Goal: Task Accomplishment & Management: Manage account settings

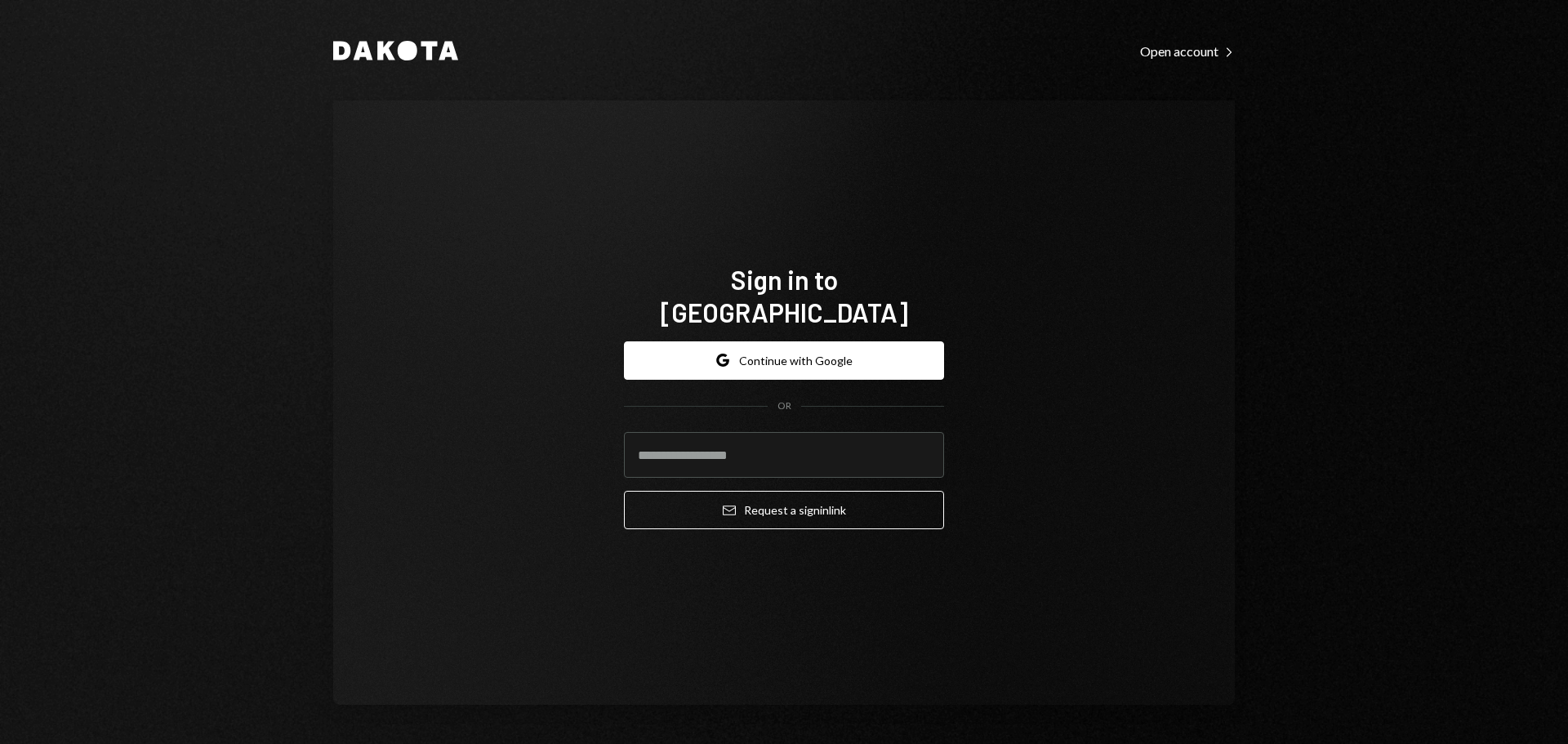
type input "**********"
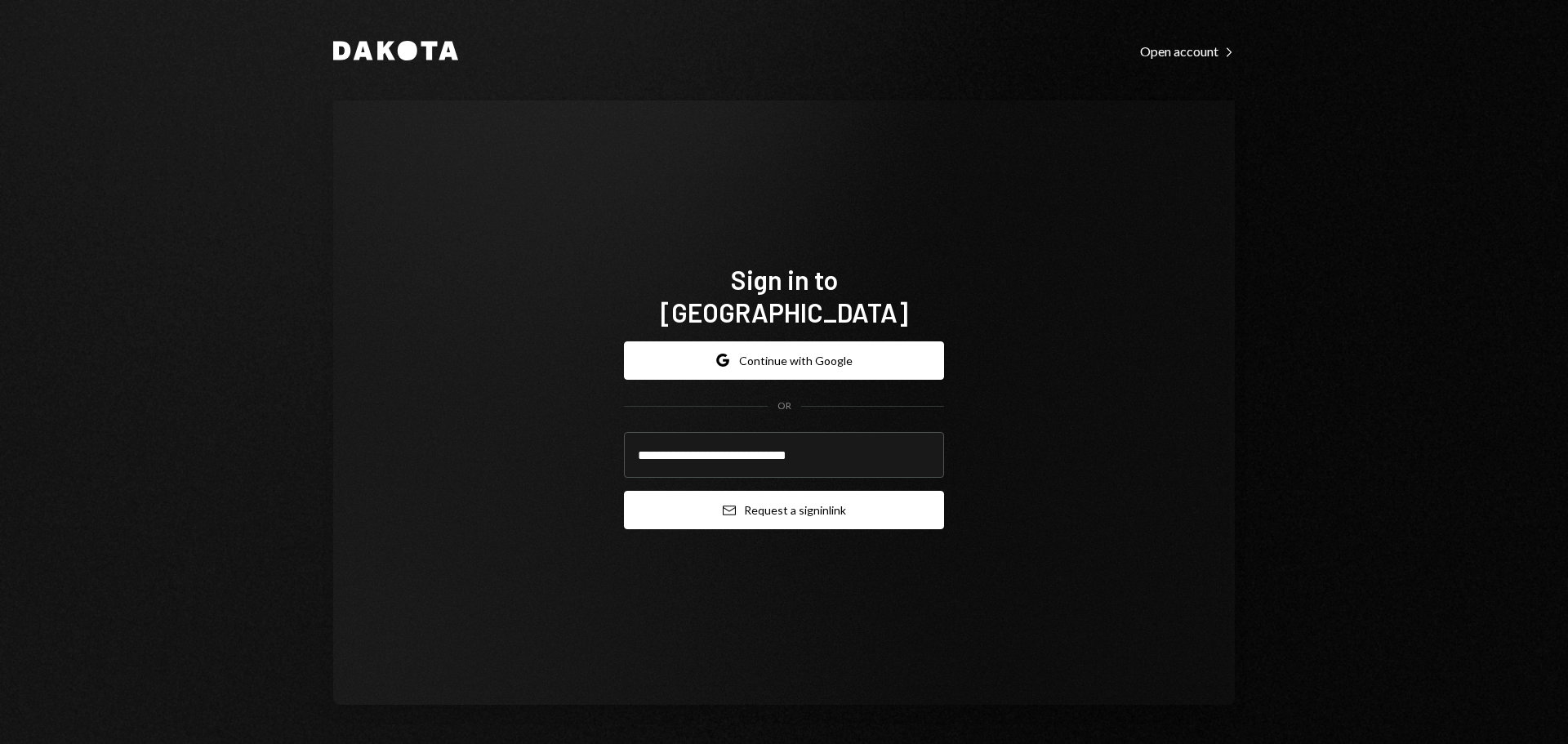
click at [736, 490] on button "Email Request a sign in link" at bounding box center [784, 510] width 320 height 38
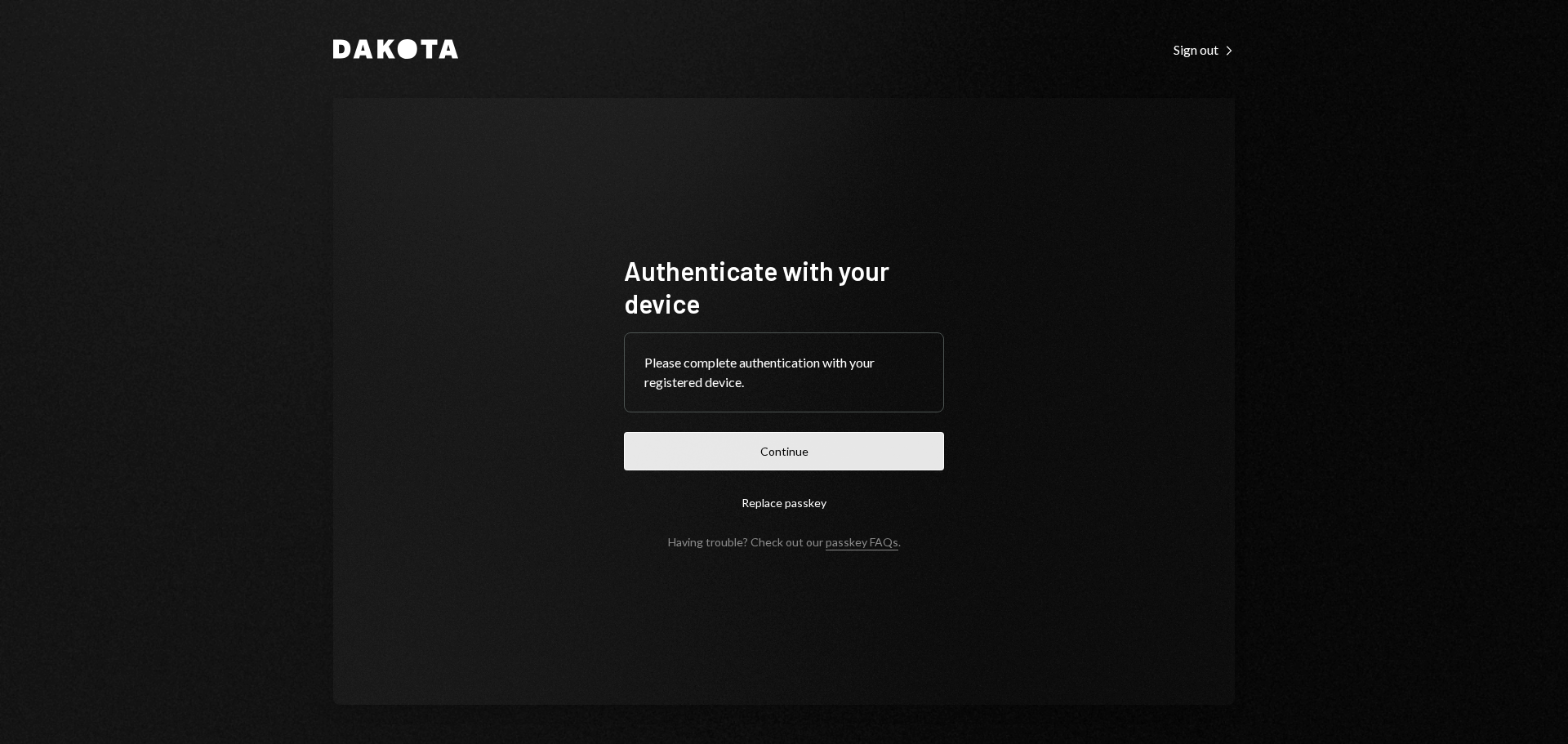
click at [833, 459] on button "Continue" at bounding box center [784, 451] width 320 height 38
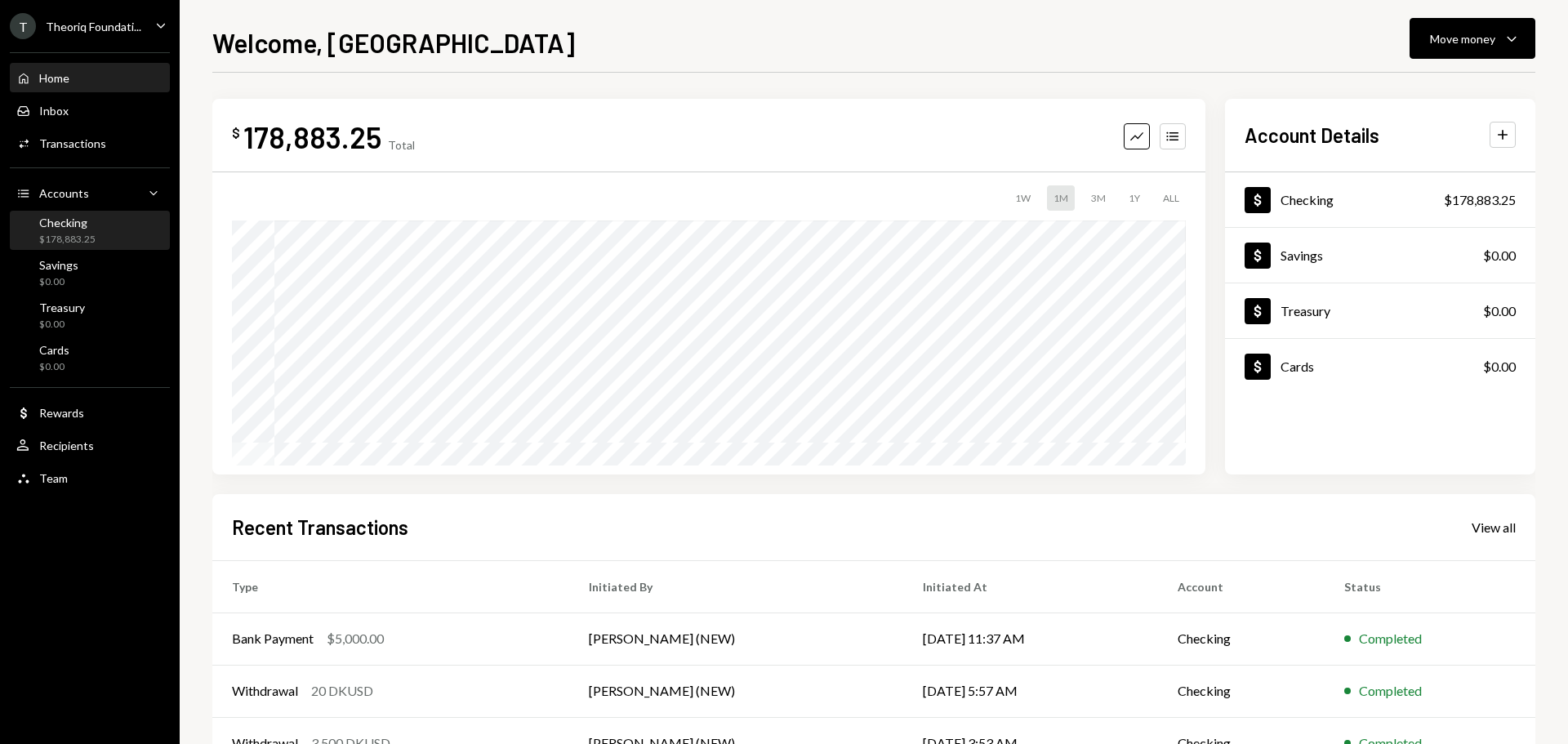
click at [110, 215] on div "Checking $178,883.25" at bounding box center [90, 230] width 147 height 31
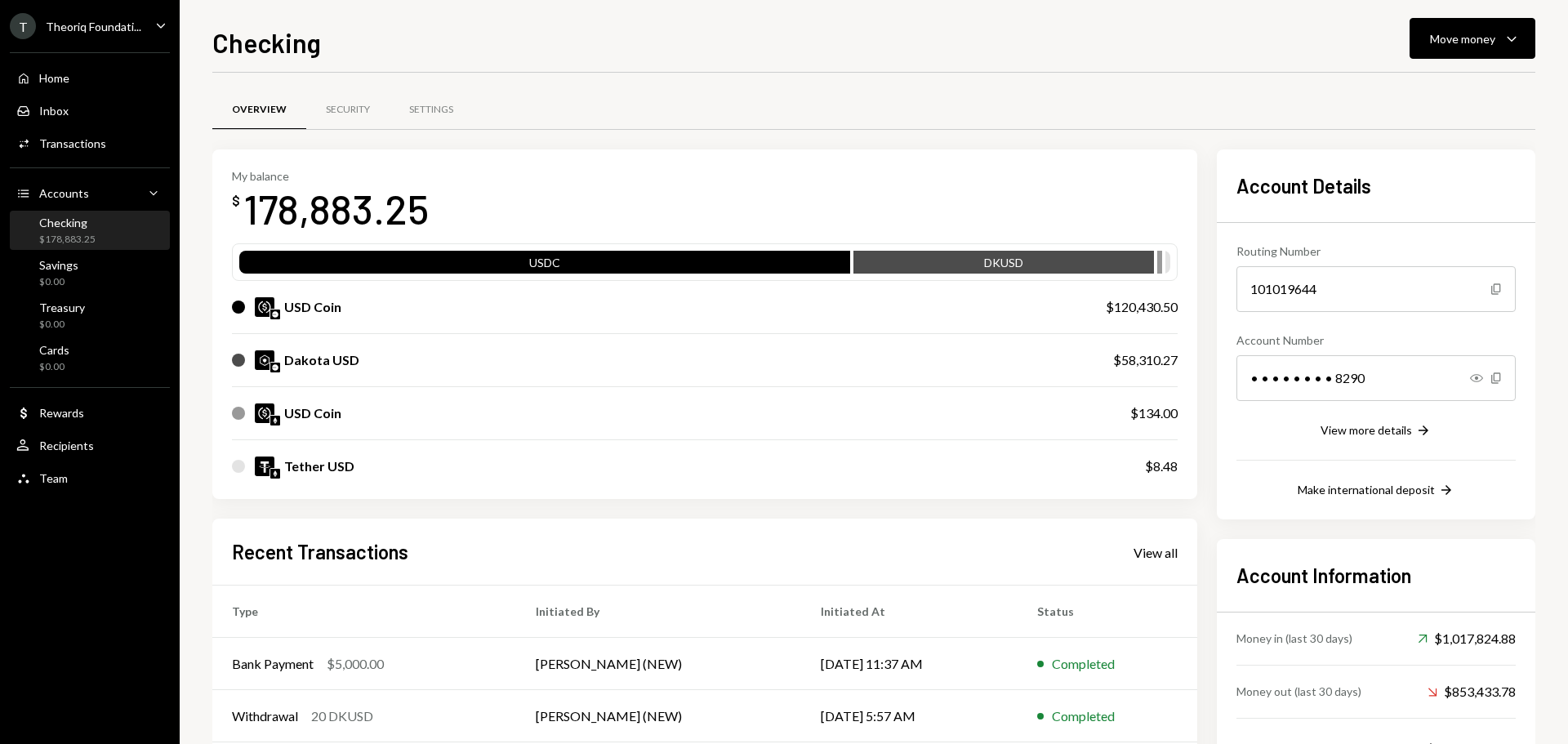
click at [138, 32] on div "Theoriq Foundati..." at bounding box center [93, 26] width 96 height 14
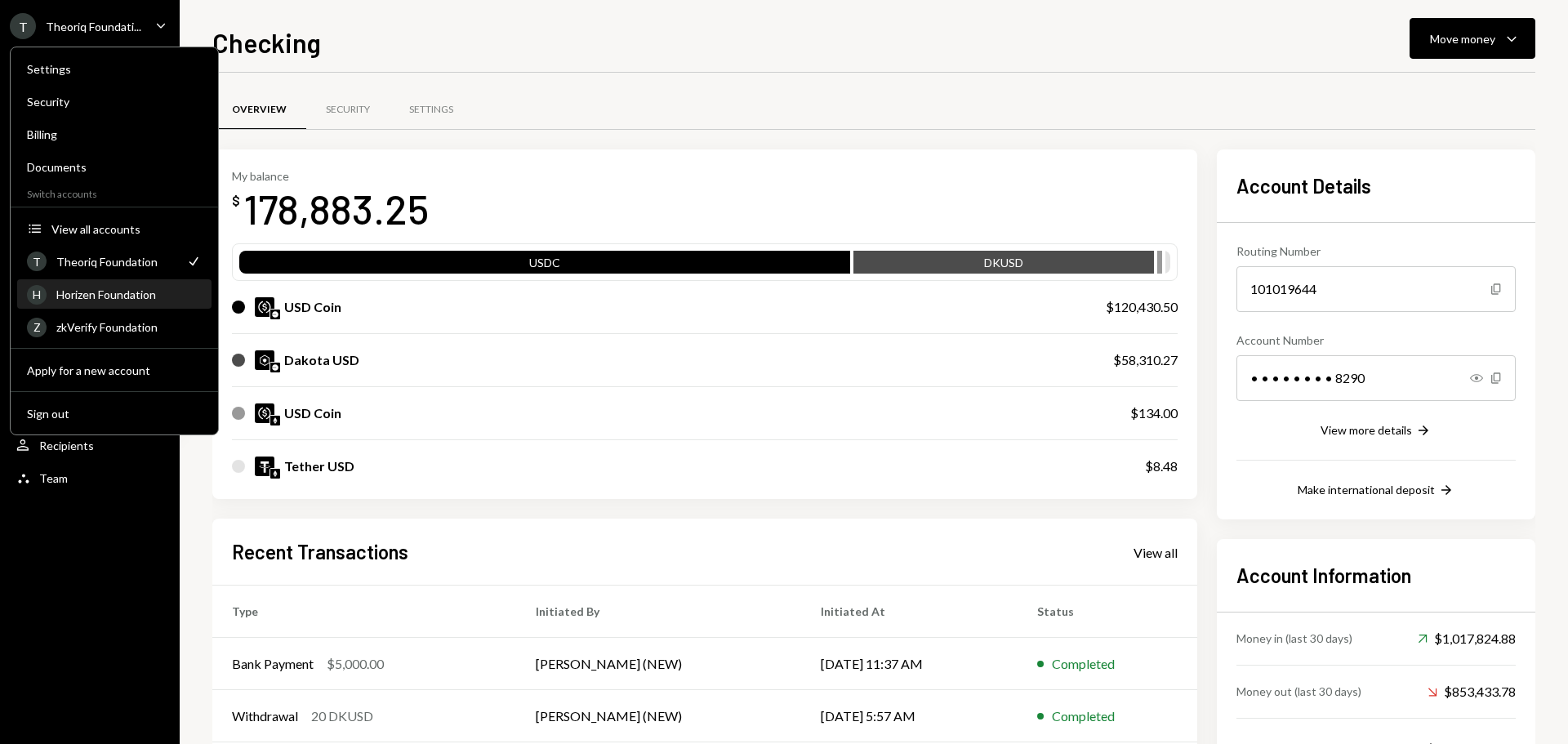
click at [113, 298] on div "Horizen Foundation" at bounding box center [129, 294] width 145 height 14
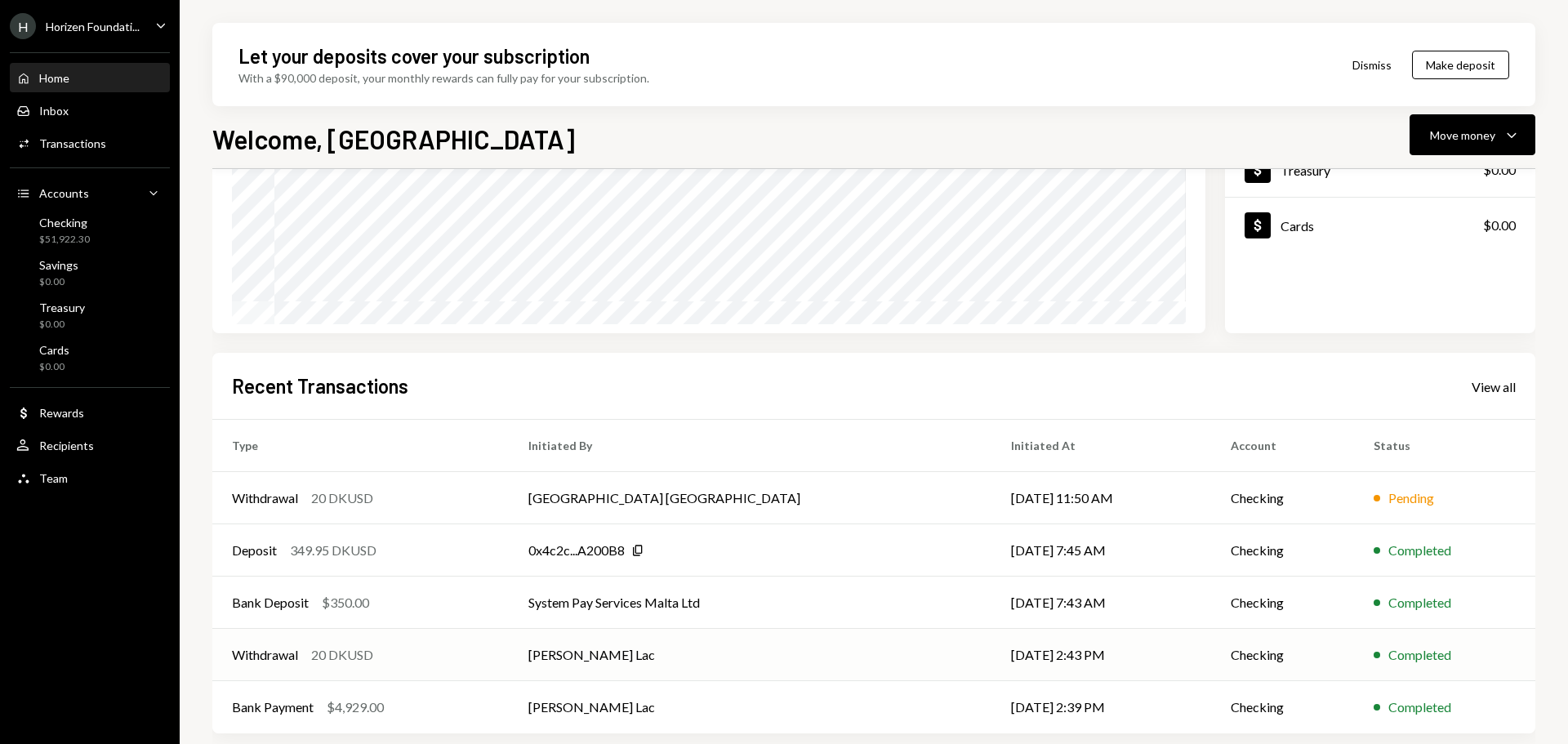
scroll to position [241, 0]
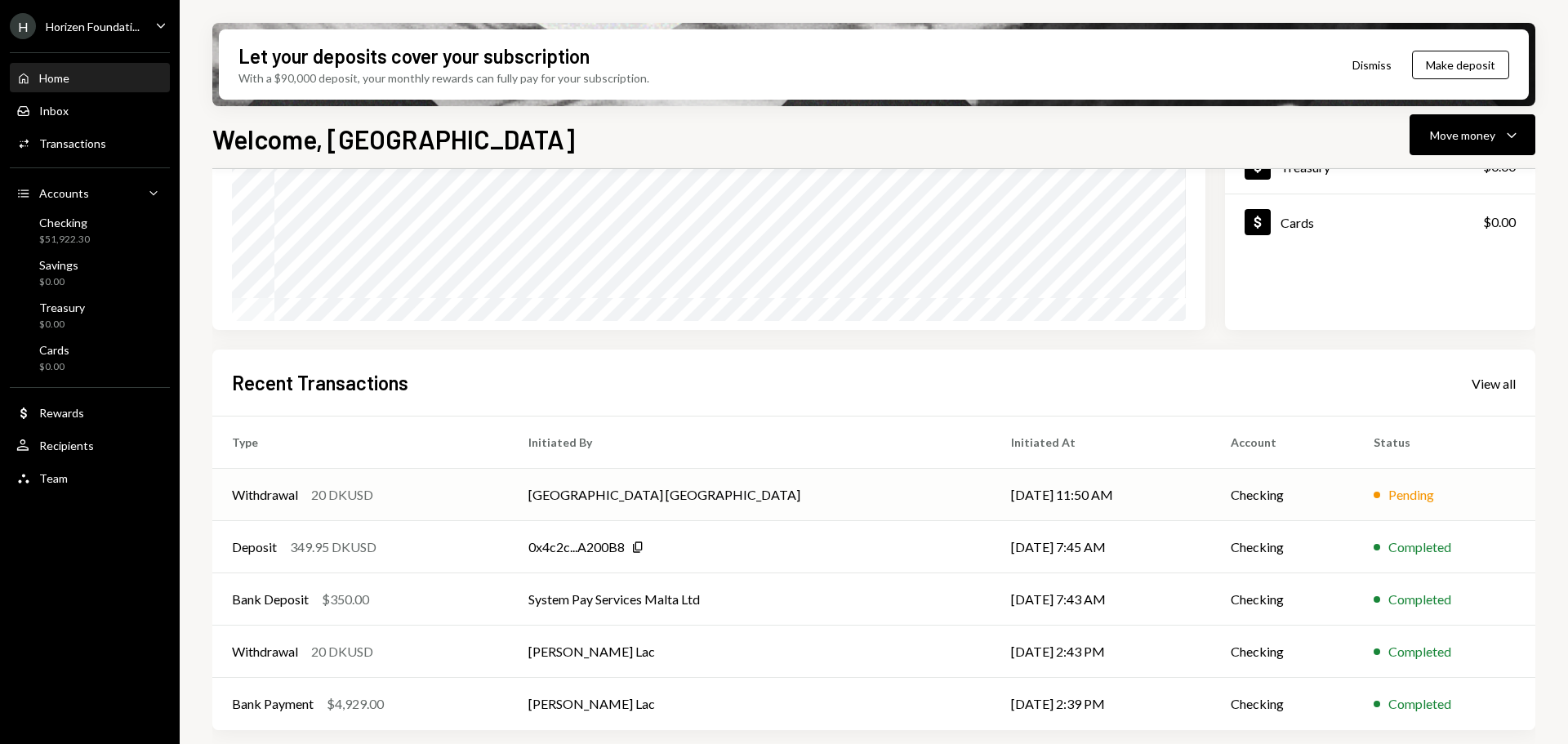
click at [509, 503] on td "Withdrawal 20 DKUSD" at bounding box center [360, 495] width 296 height 53
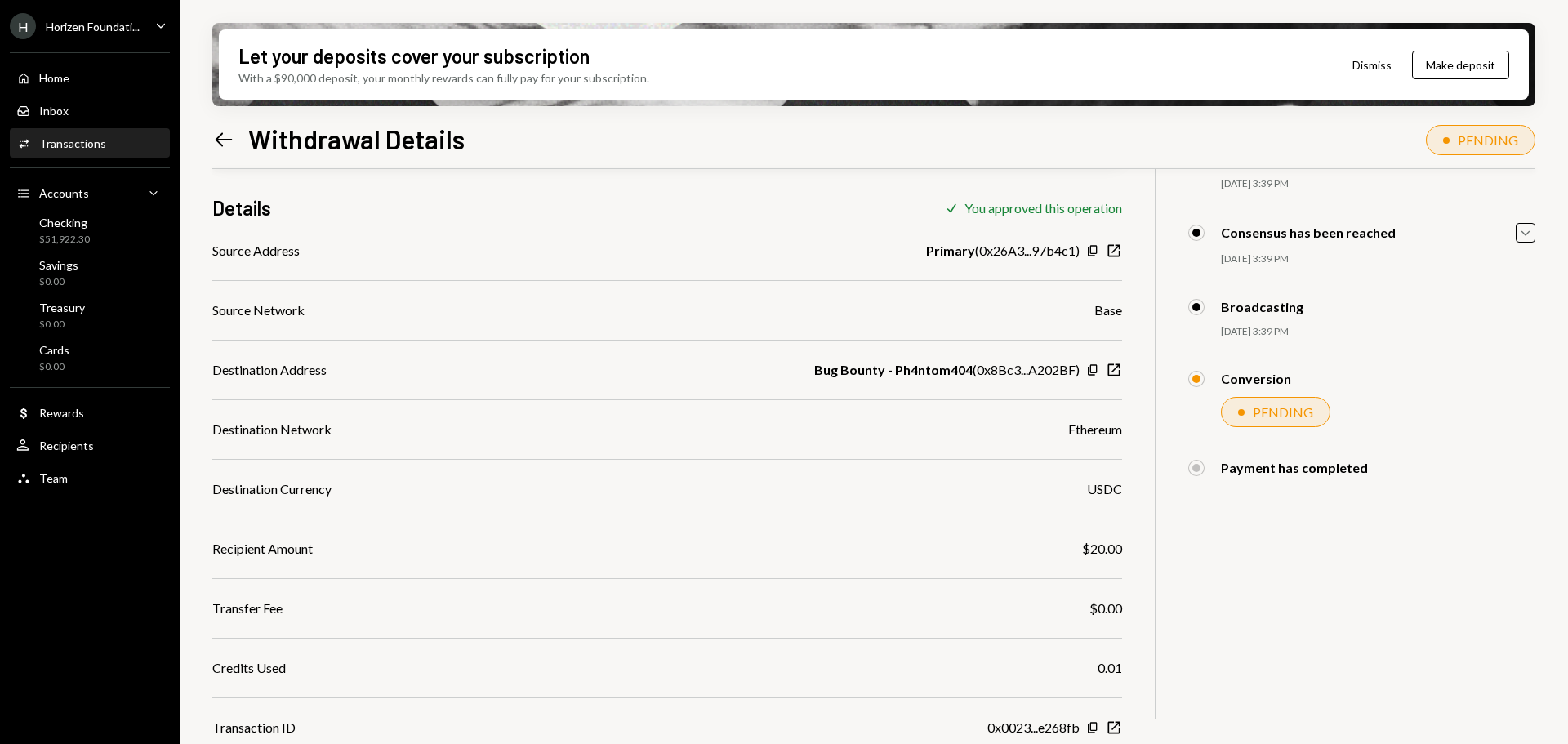
scroll to position [209, 0]
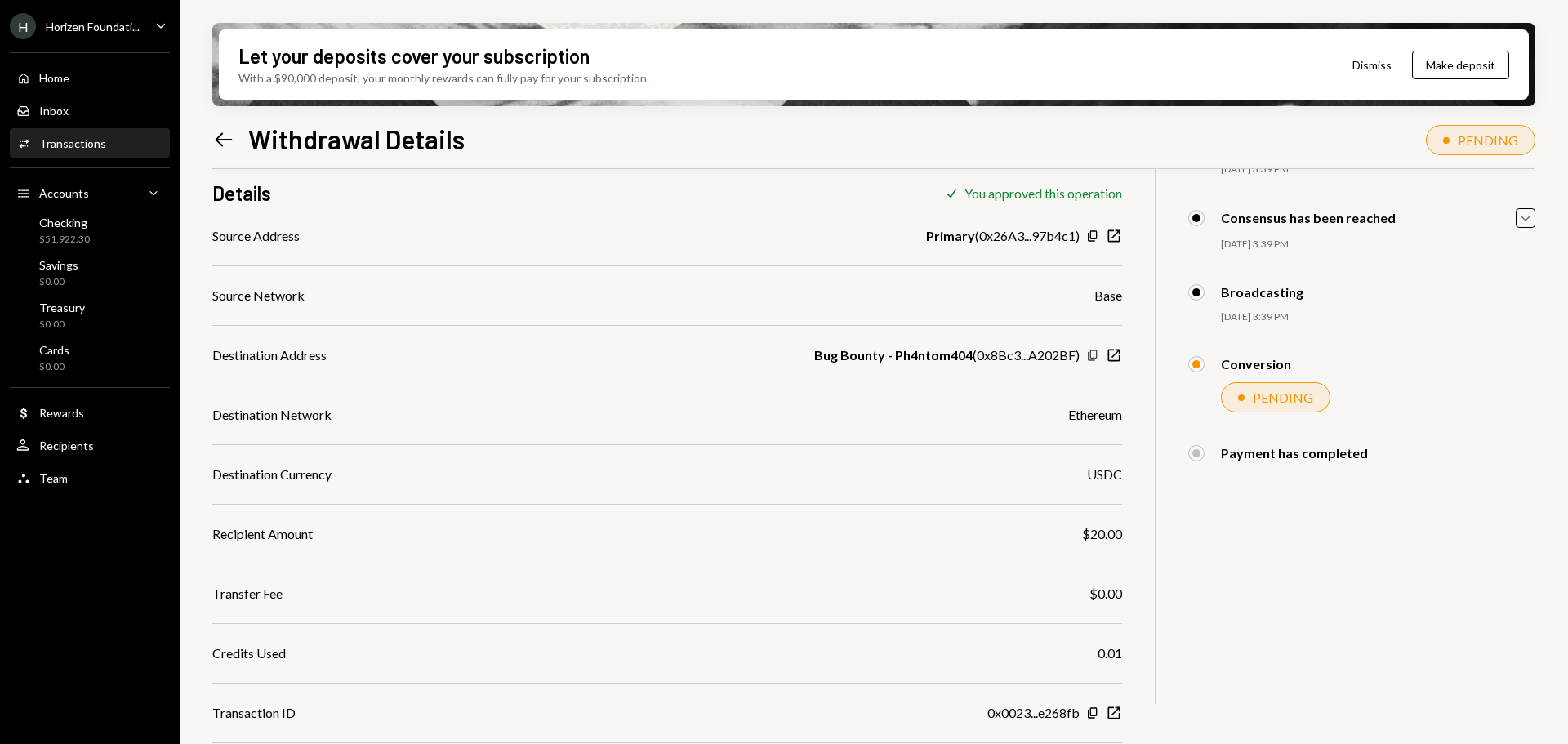
click at [1096, 355] on icon "button" at bounding box center [1092, 354] width 9 height 11
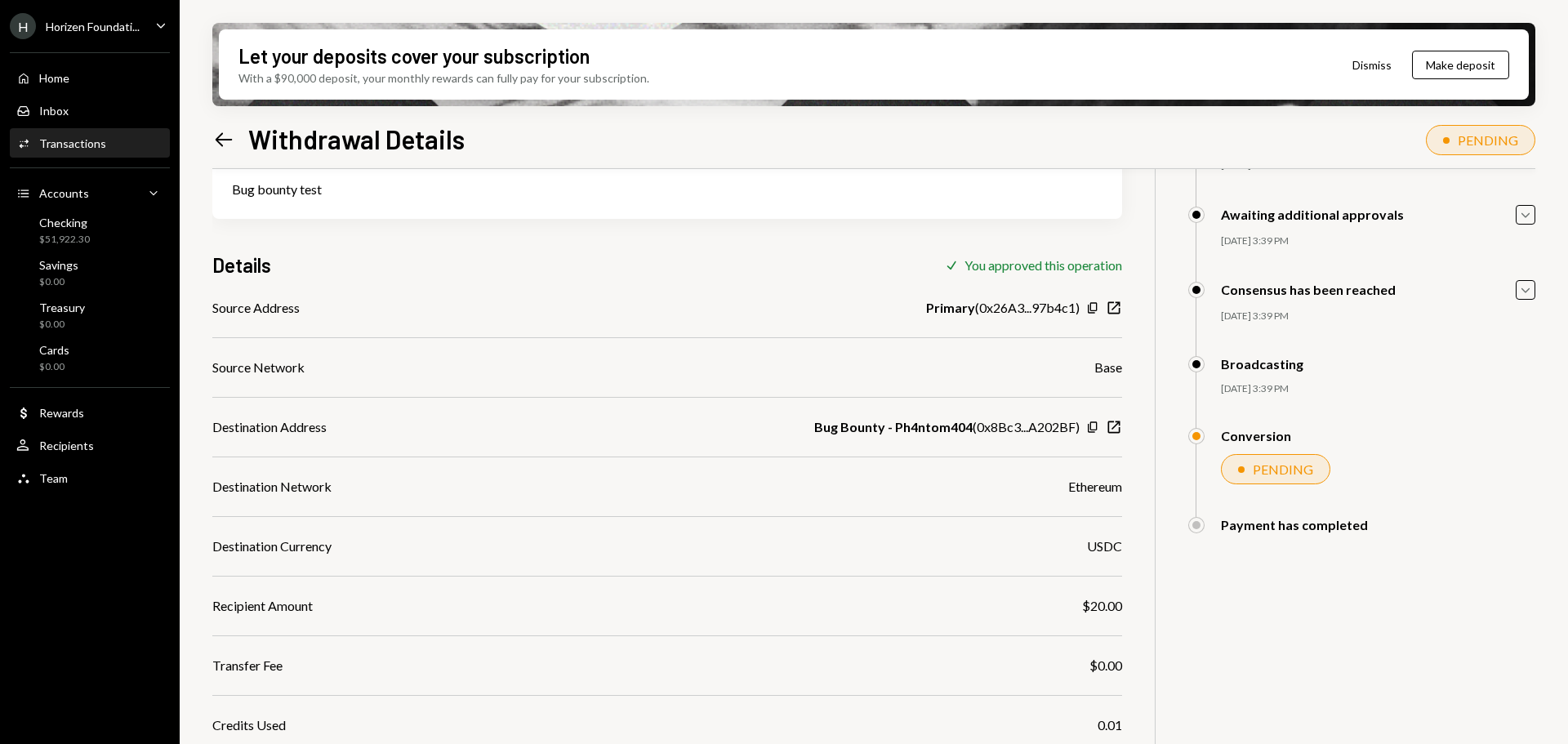
scroll to position [0, 0]
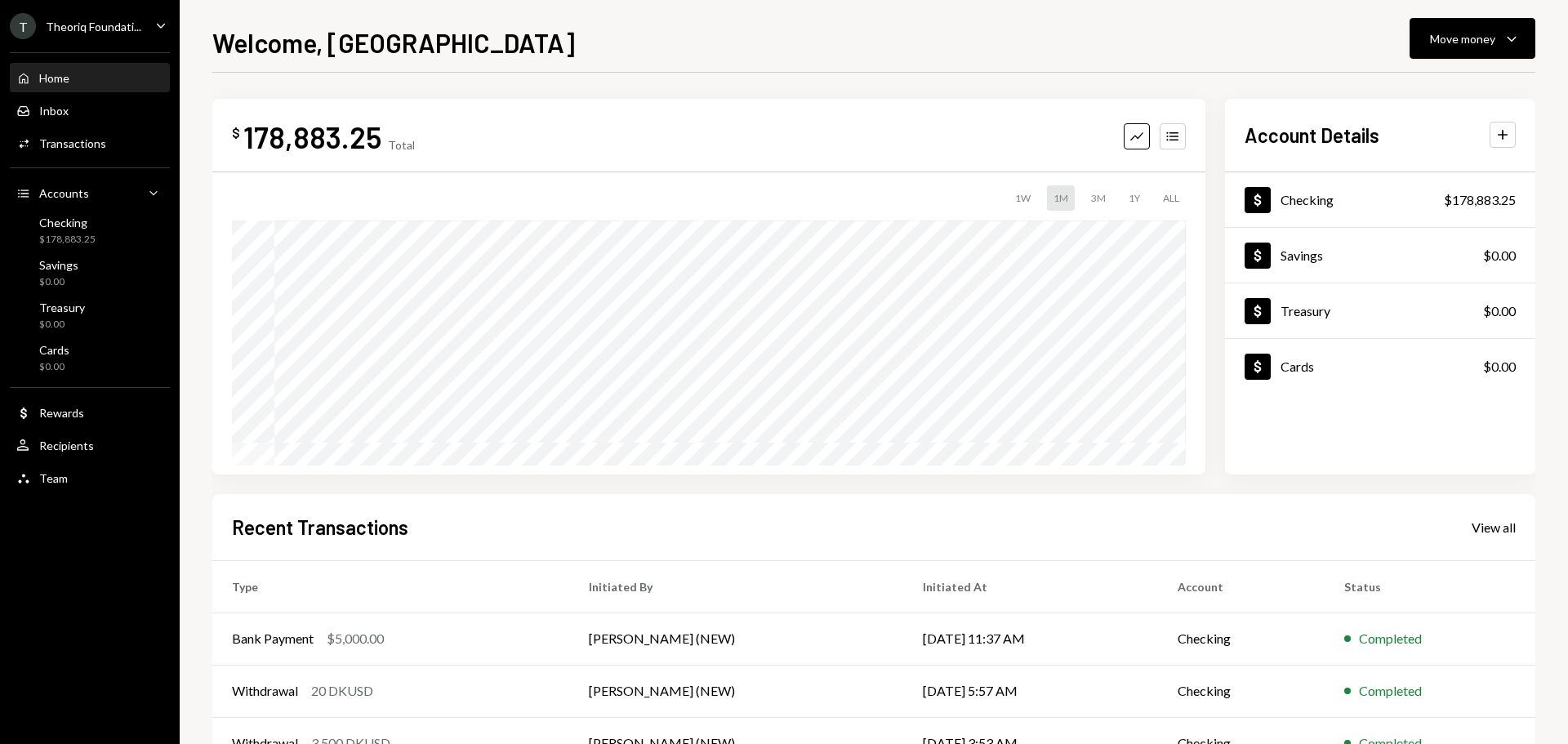
click at [105, 31] on div "Theoriq Foundati..." at bounding box center [93, 26] width 96 height 14
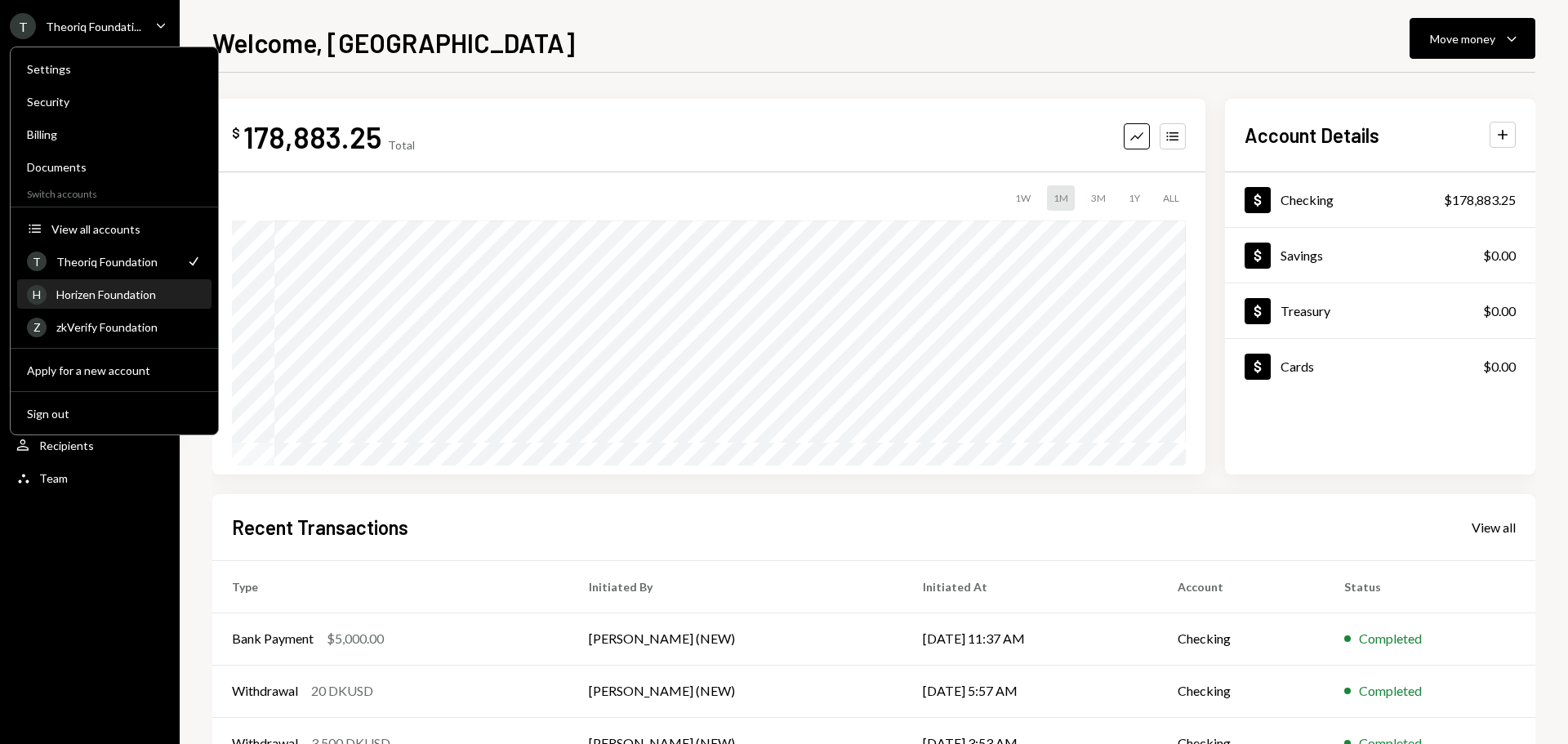
click at [84, 294] on div "Horizen Foundation" at bounding box center [129, 294] width 145 height 14
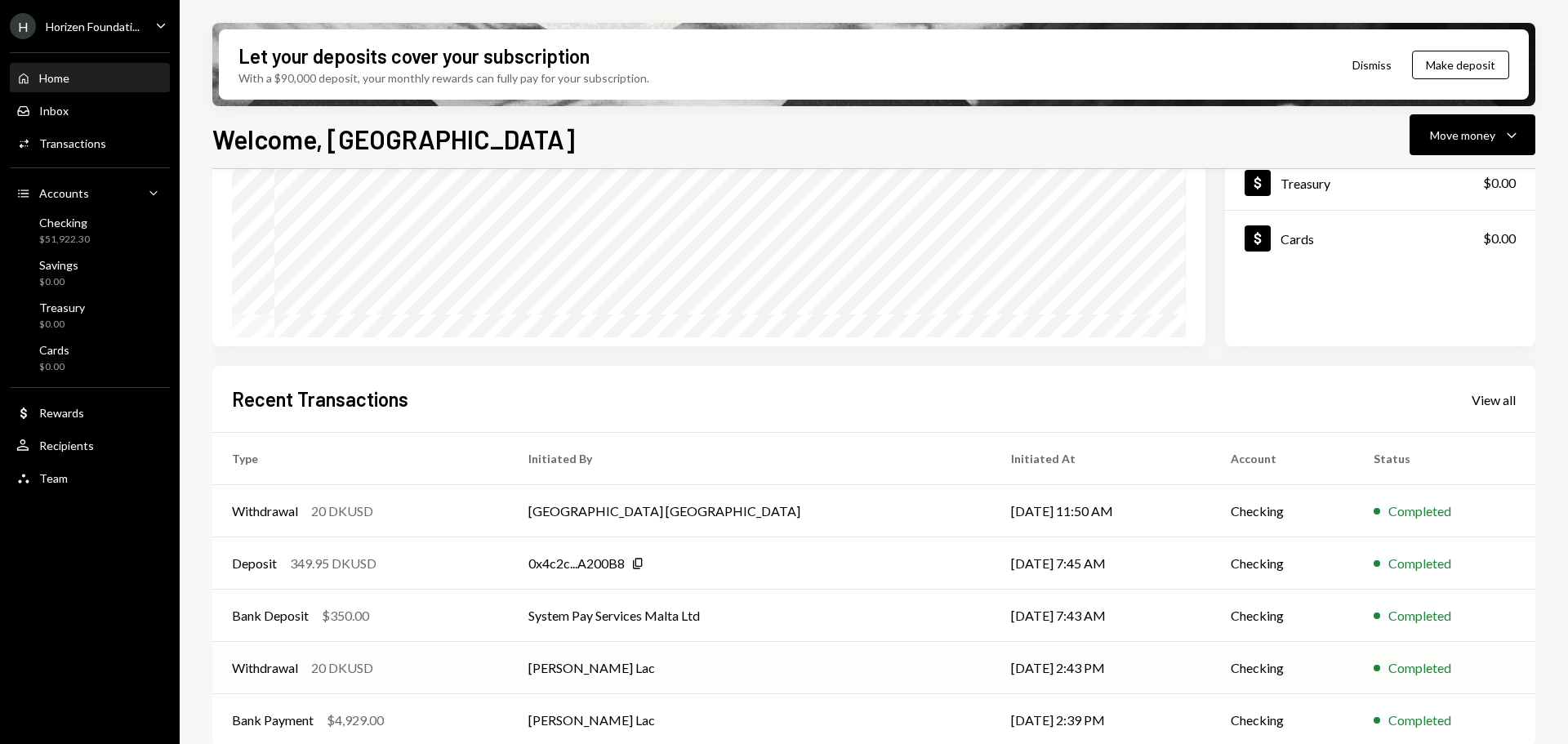
scroll to position [241, 0]
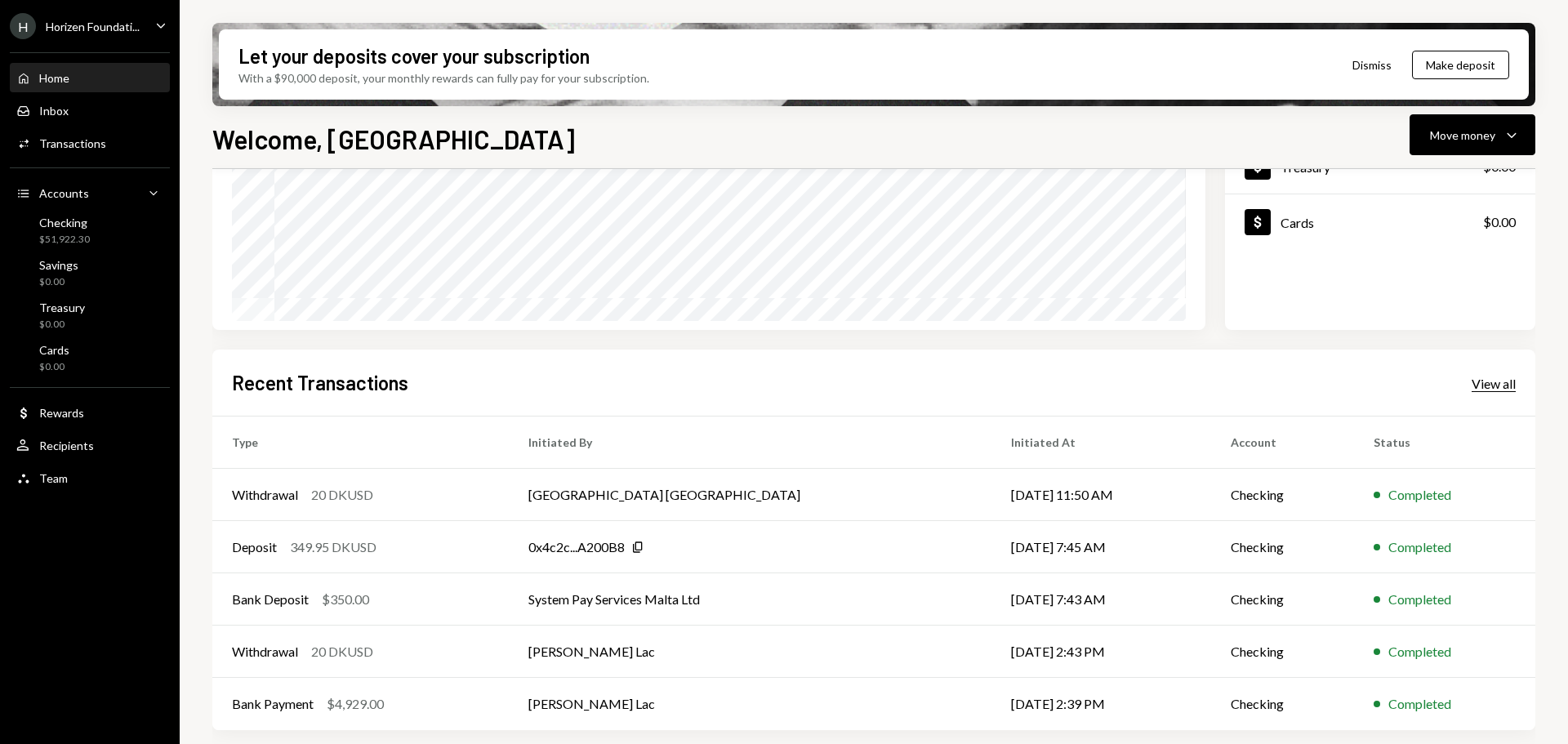
click at [1498, 388] on div "View all" at bounding box center [1493, 384] width 44 height 17
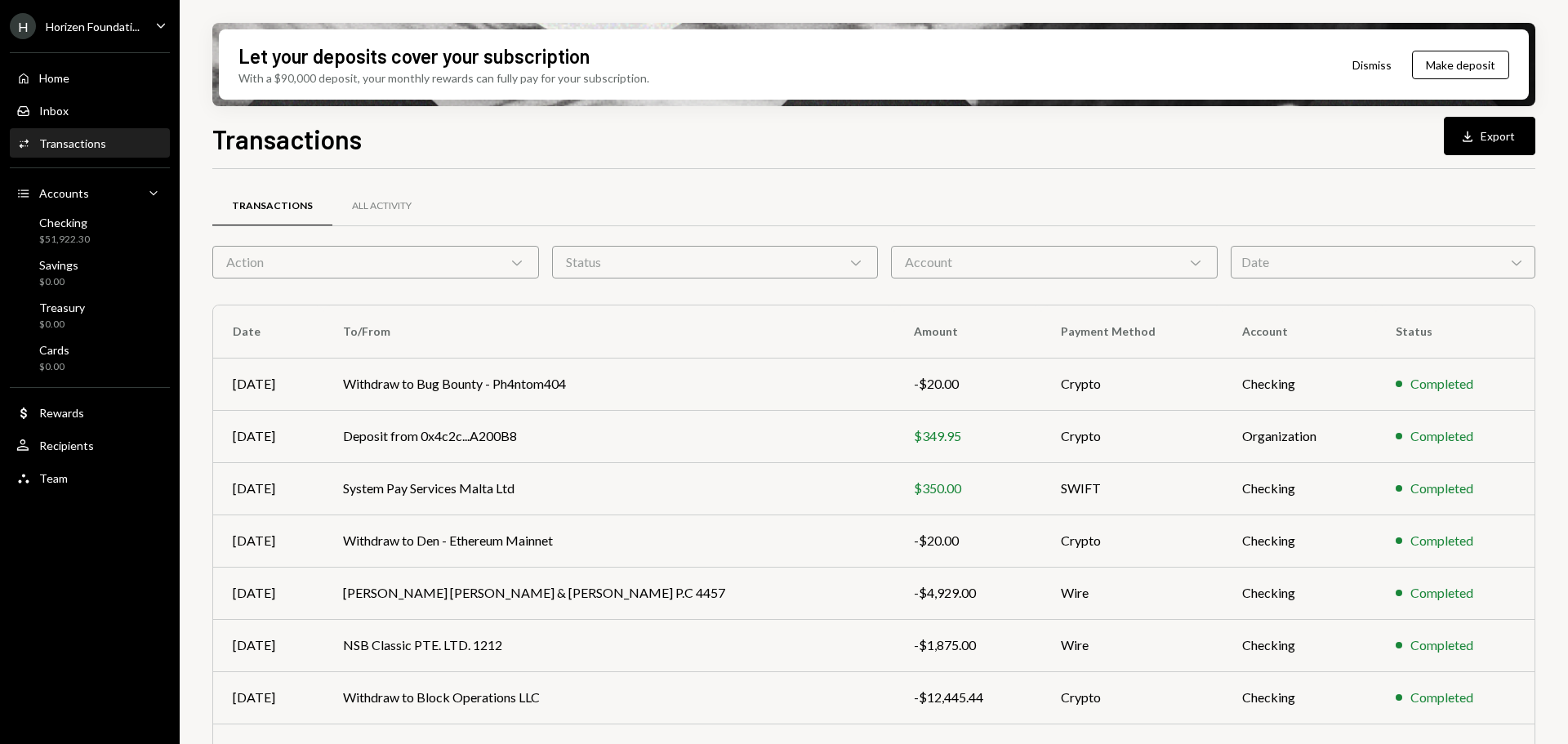
click at [505, 266] on div "Action Chevron Down" at bounding box center [376, 262] width 327 height 33
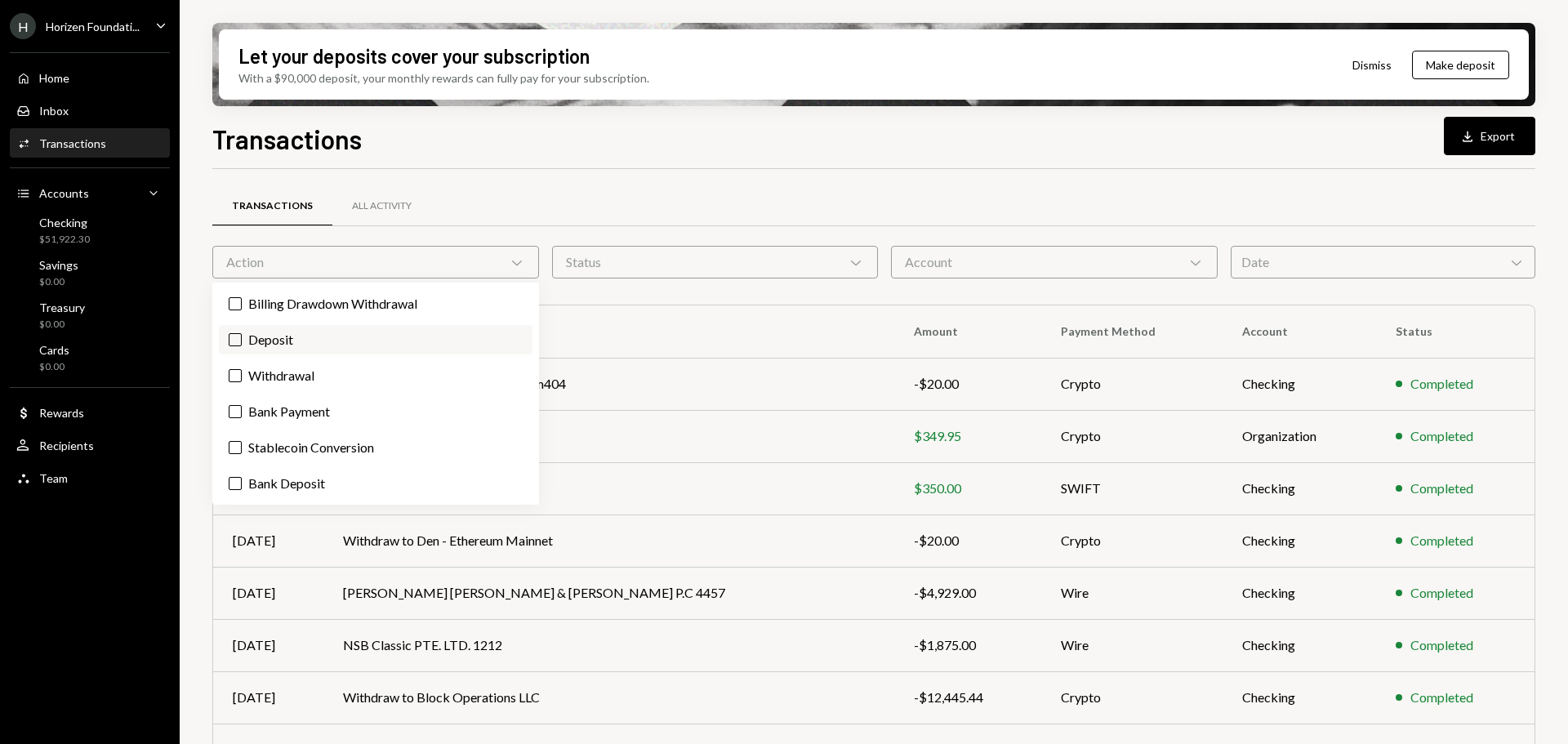
click at [285, 339] on label "Deposit" at bounding box center [375, 339] width 314 height 29
click at [242, 339] on button "Deposit" at bounding box center [235, 339] width 13 height 13
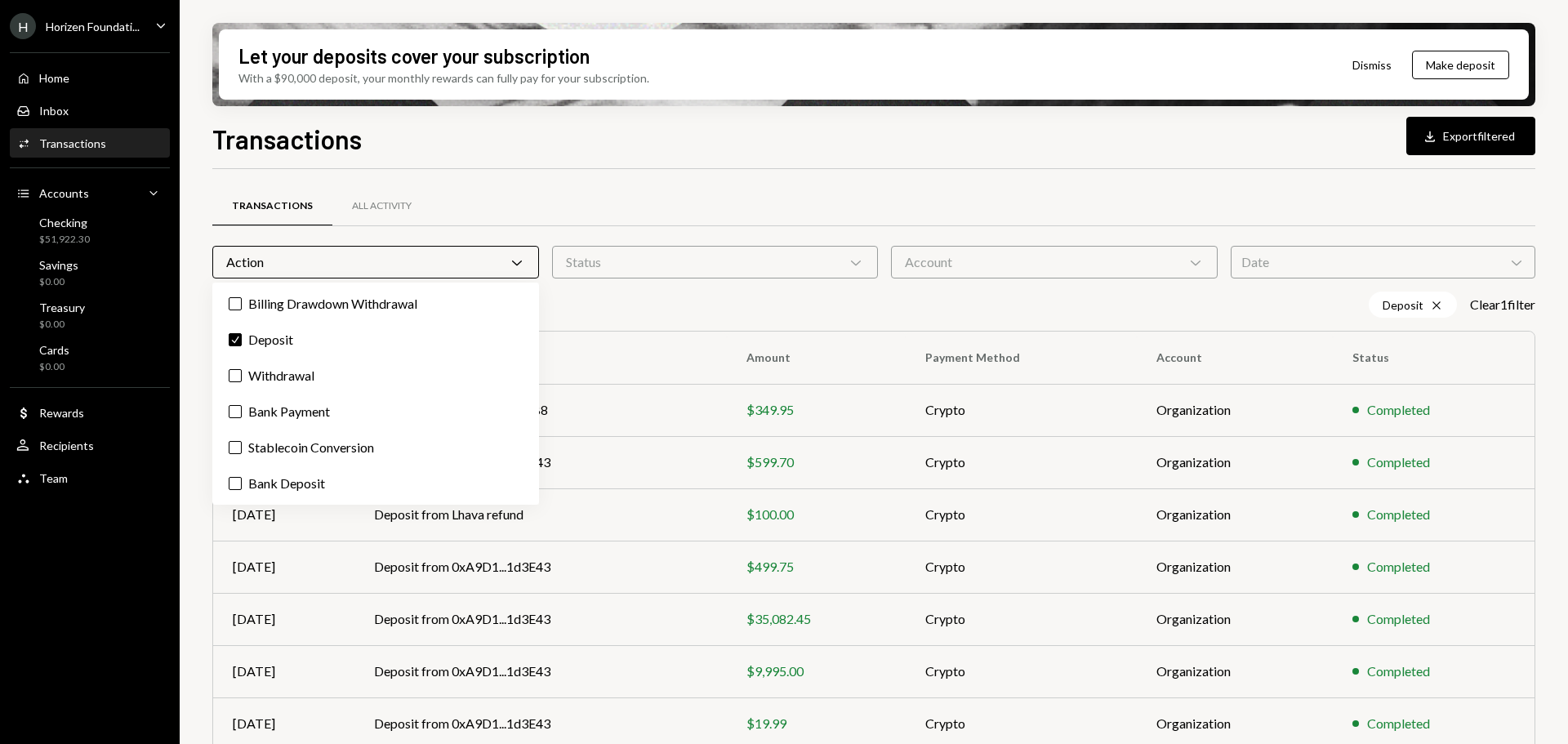
click at [193, 477] on div "Let your deposits cover your subscription With a $90,000 deposit, your monthly …" at bounding box center [873, 372] width 1388 height 744
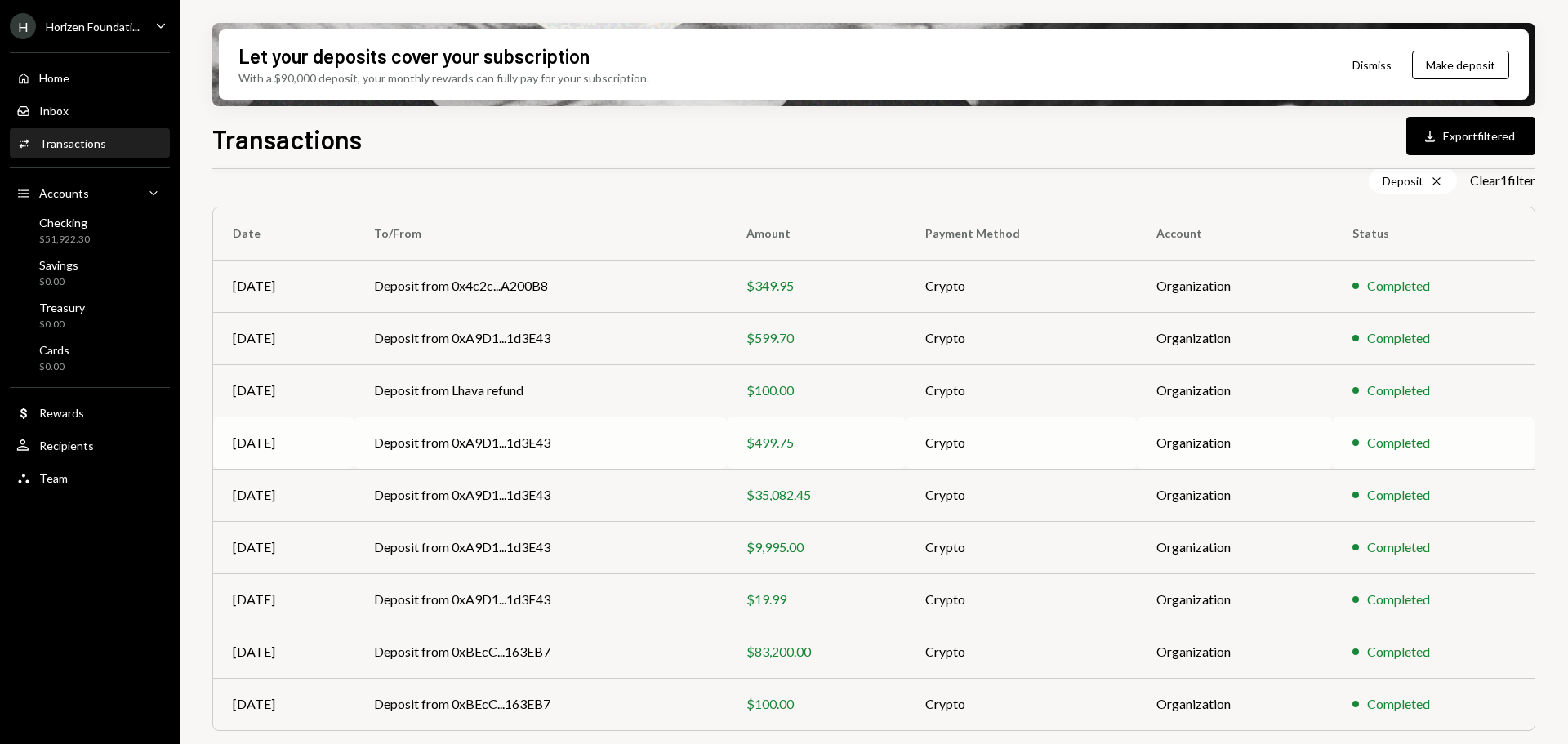
scroll to position [125, 0]
click at [89, 238] on div "Checking $51,922.30" at bounding box center [90, 230] width 147 height 31
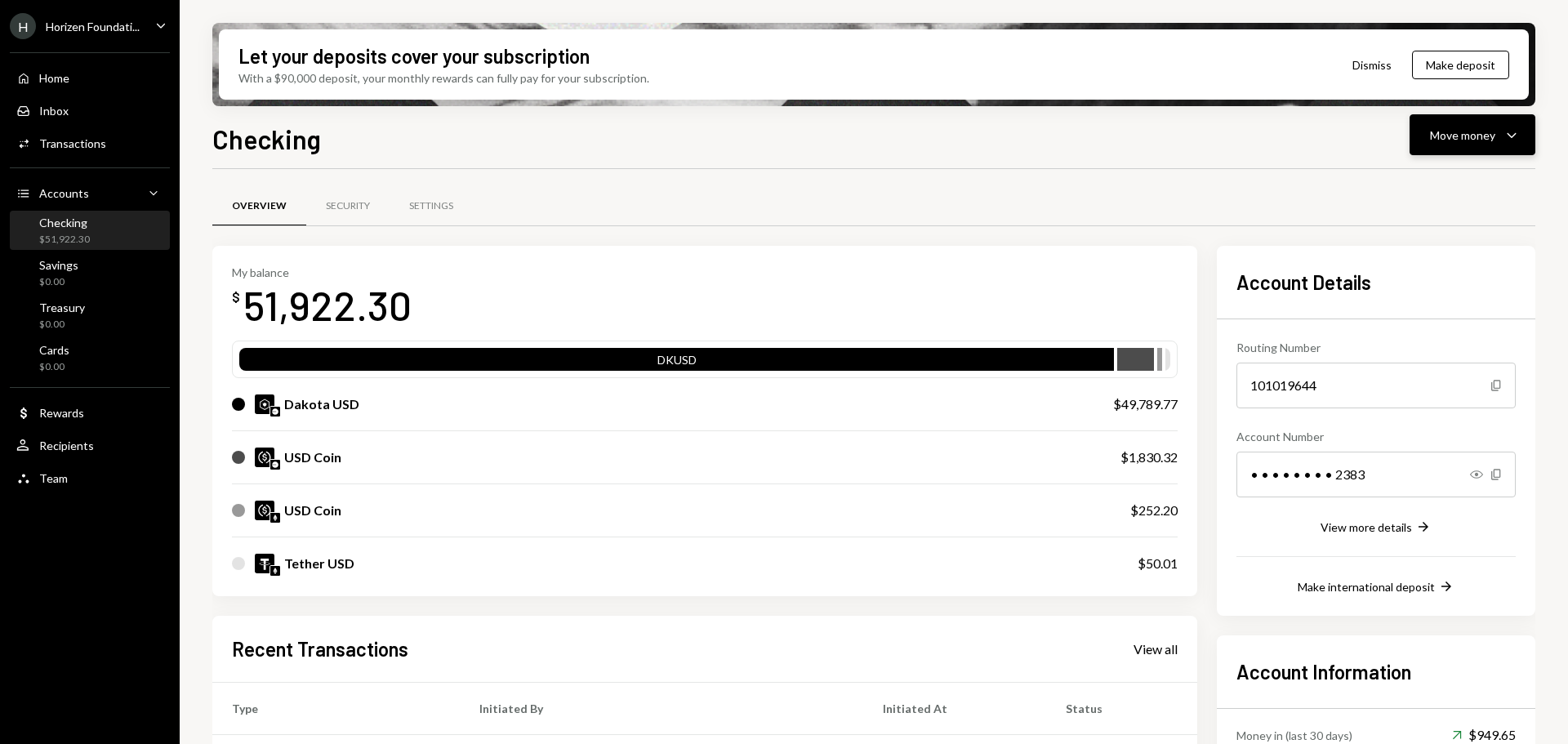
click at [1469, 133] on div "Move money" at bounding box center [1462, 135] width 65 height 18
click at [1434, 267] on div "Deposit Deposit" at bounding box center [1447, 258] width 163 height 37
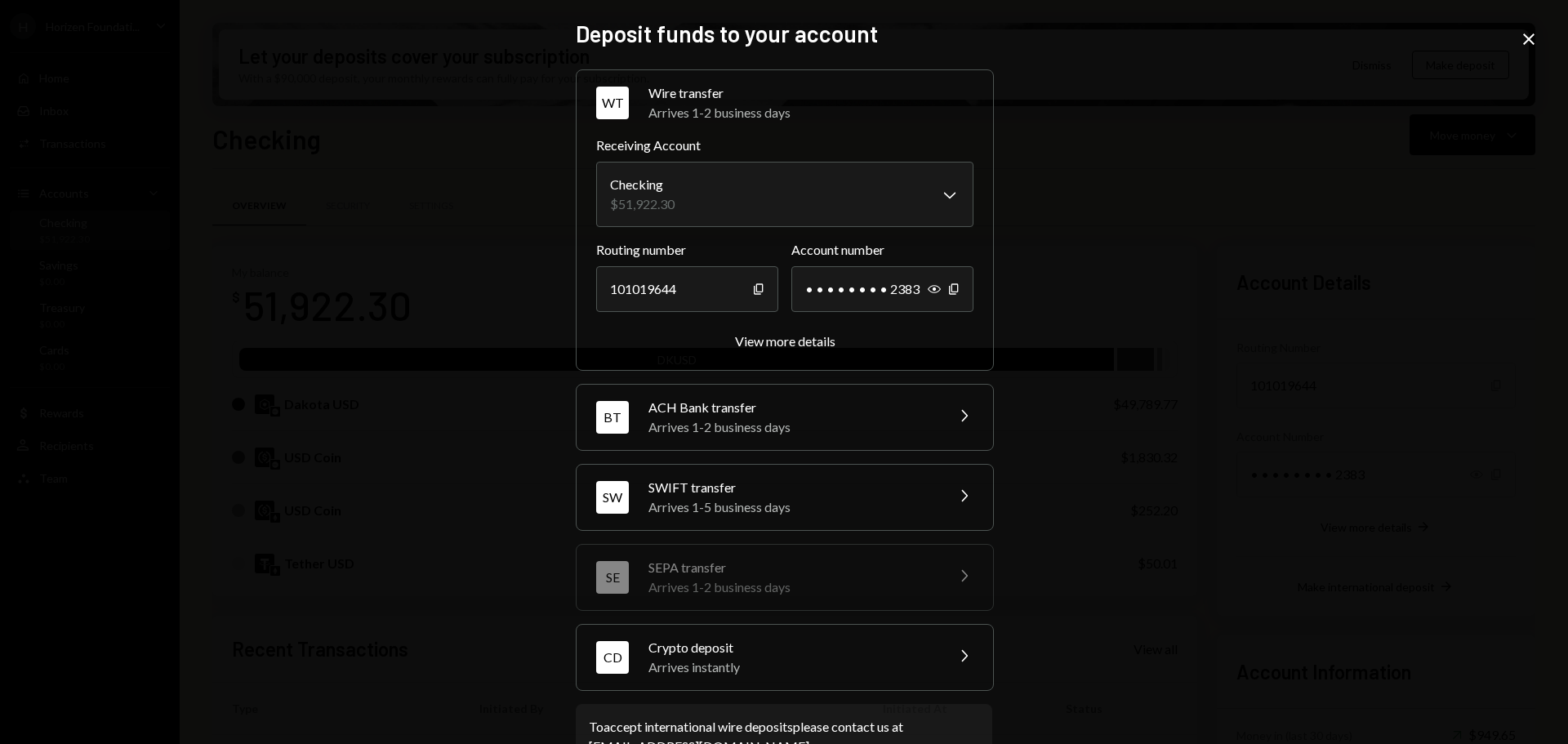
click at [677, 654] on div "Crypto deposit" at bounding box center [791, 647] width 286 height 19
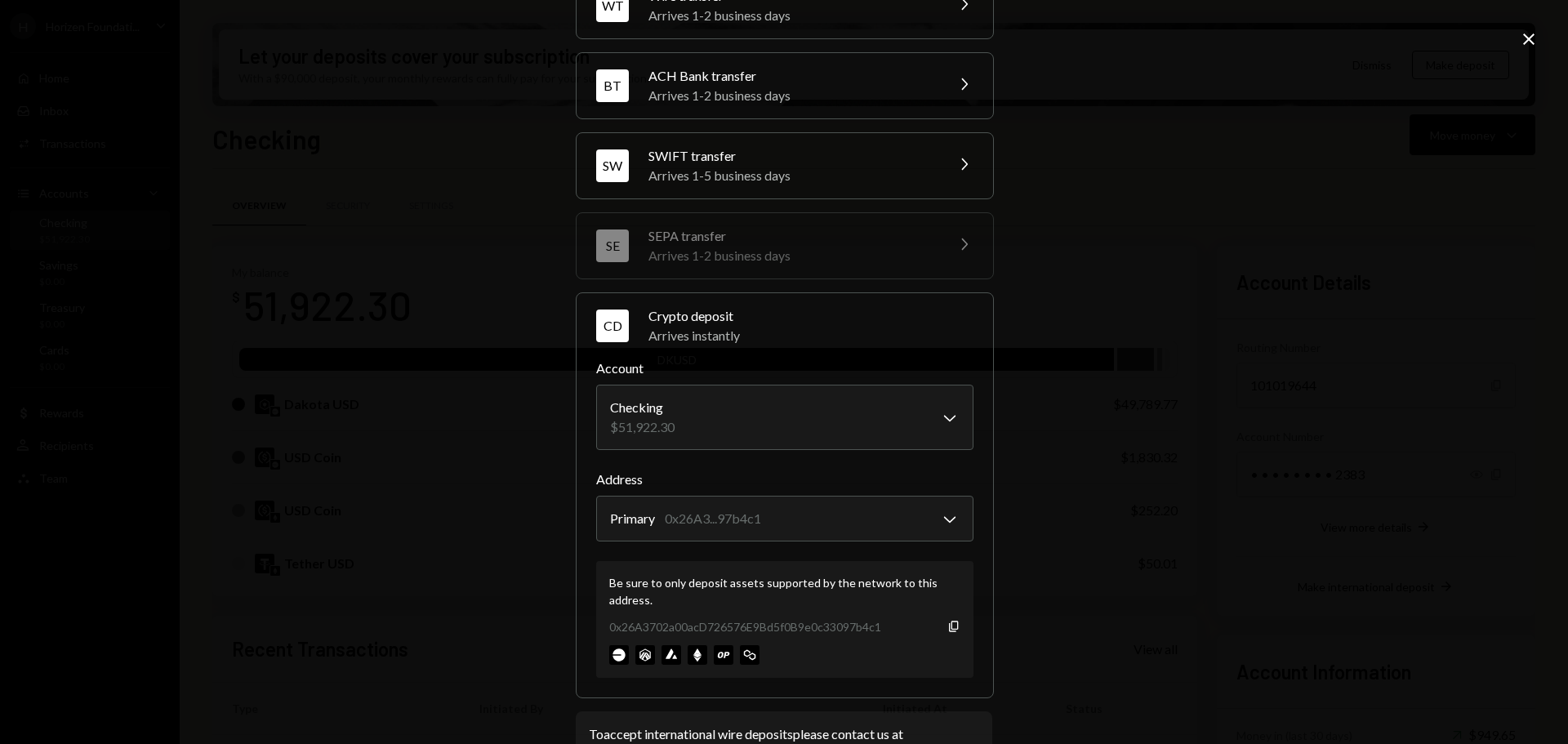
scroll to position [156, 0]
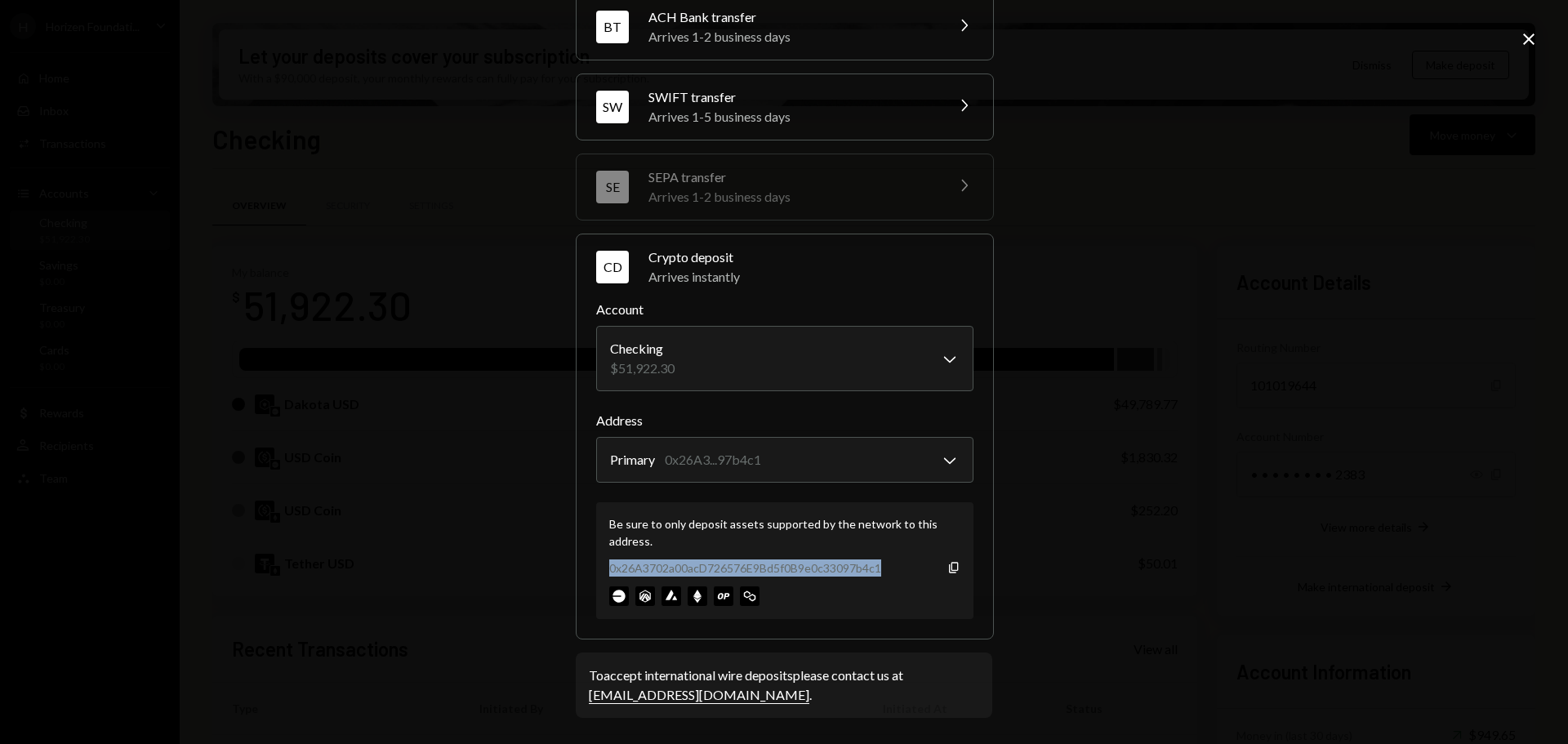
drag, startPoint x: 607, startPoint y: 566, endPoint x: 876, endPoint y: 576, distance: 269.2
click at [876, 576] on div "0x26A3702a00acD726576E9Bd5f0B9e0c33097b4c1" at bounding box center [745, 568] width 272 height 18
click at [1519, 43] on icon "Close" at bounding box center [1528, 38] width 19 height 19
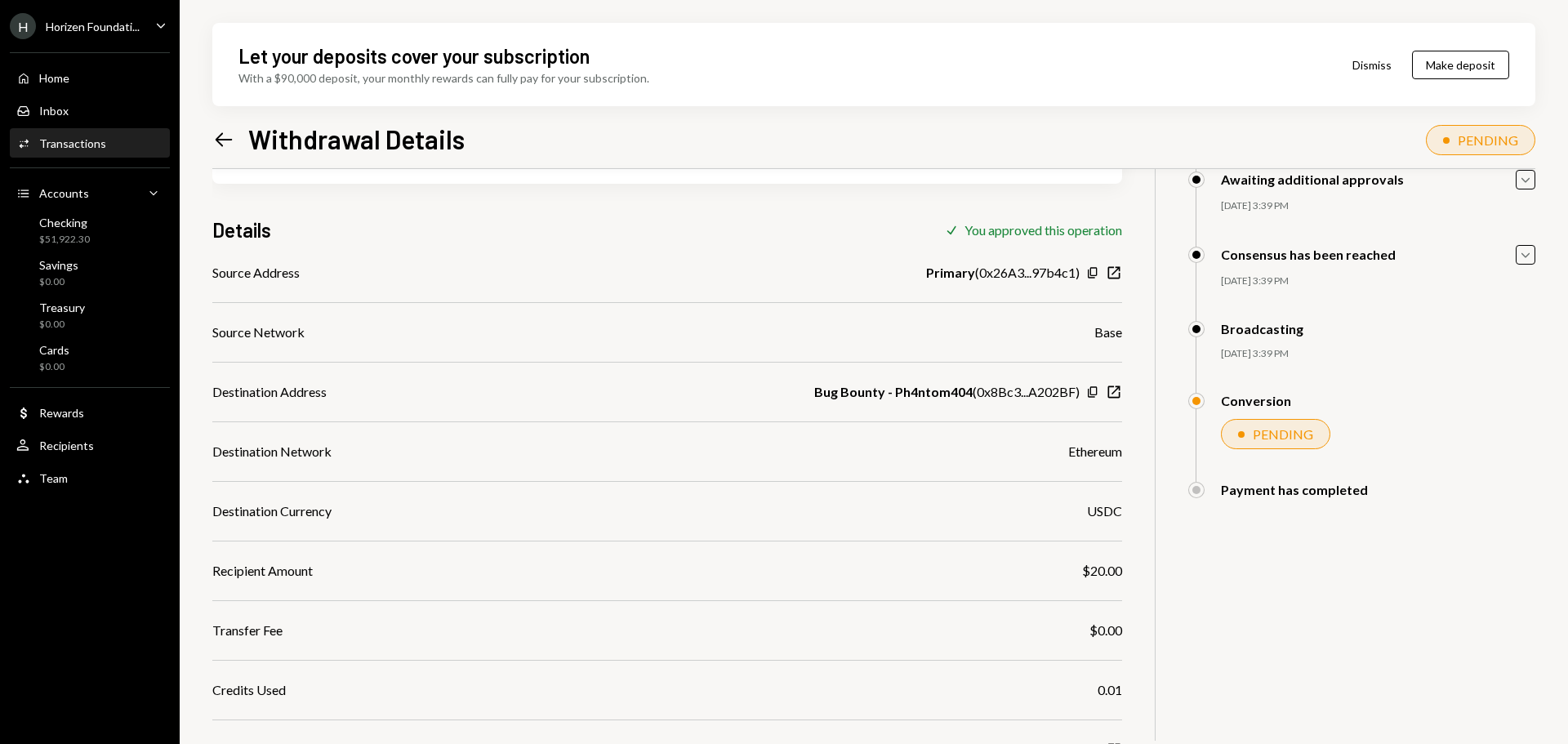
scroll to position [209, 0]
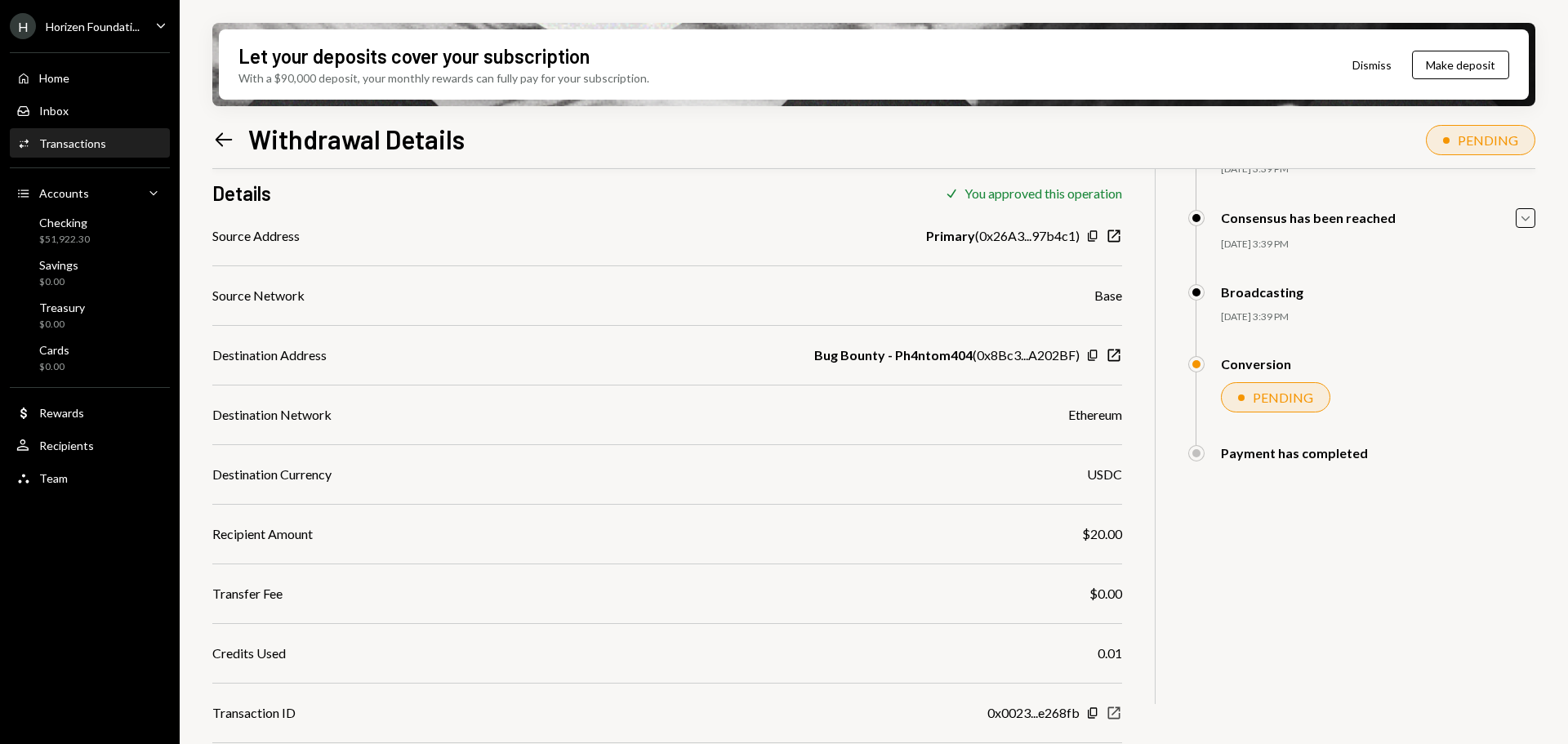
click at [1109, 713] on icon "button" at bounding box center [1114, 713] width 13 height 13
click at [58, 233] on div "$51,922.30" at bounding box center [64, 239] width 51 height 14
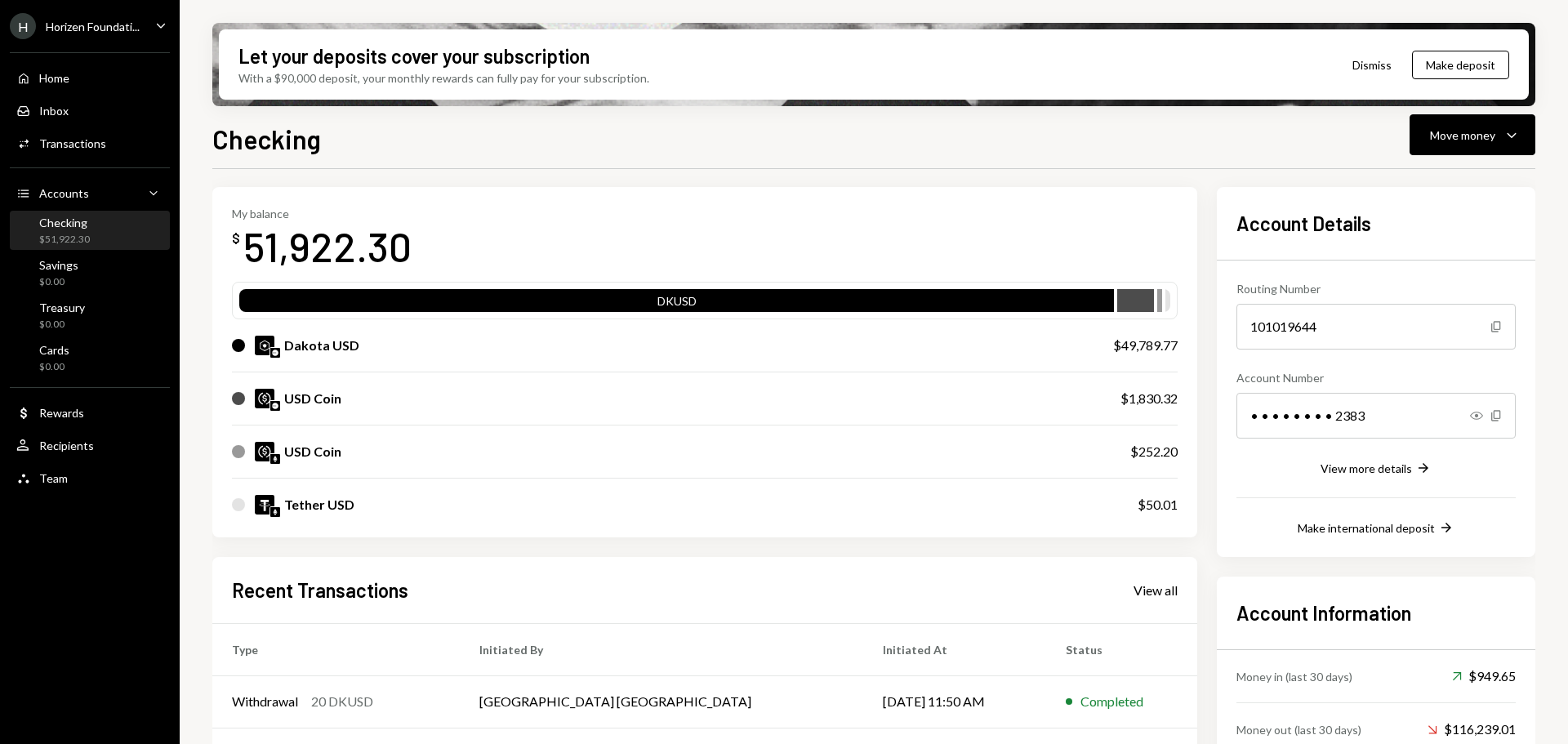
scroll to position [82, 0]
